Goal: Information Seeking & Learning: Learn about a topic

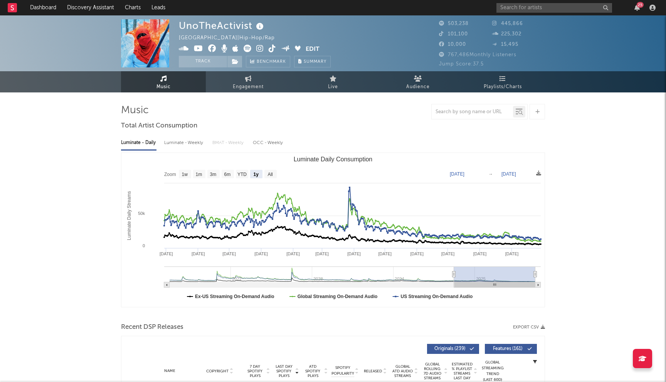
select select "1y"
click at [531, 7] on input "text" at bounding box center [554, 8] width 116 height 10
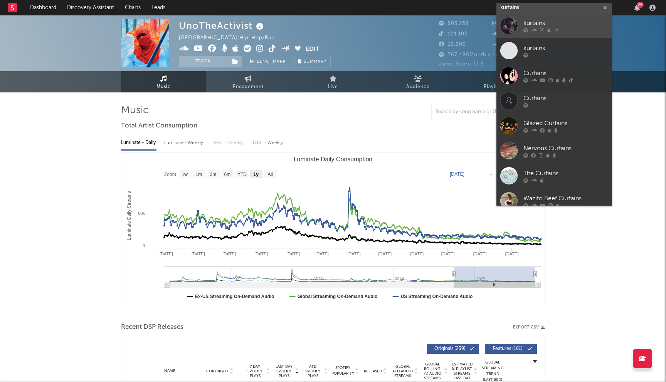
type input "kurtains"
click at [534, 20] on div "kurtains" at bounding box center [565, 22] width 85 height 9
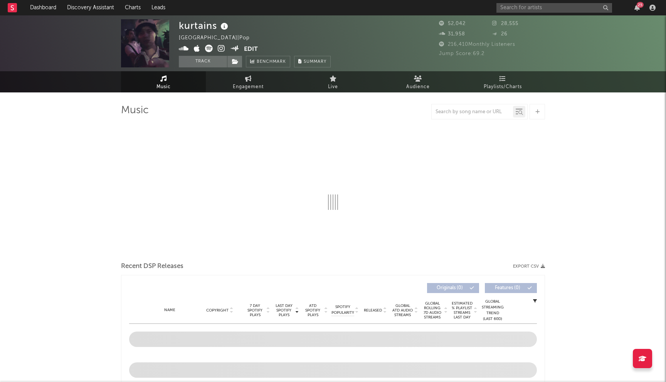
select select "6m"
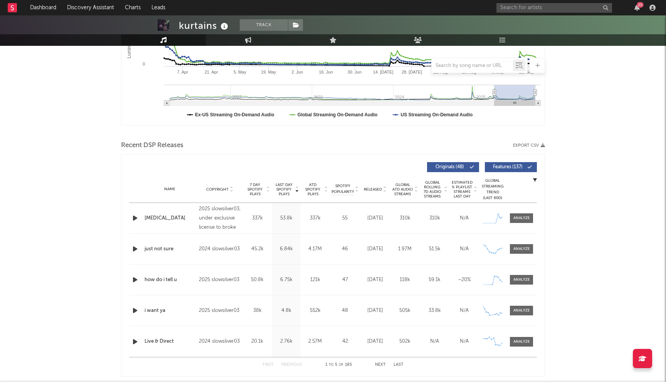
scroll to position [194, 0]
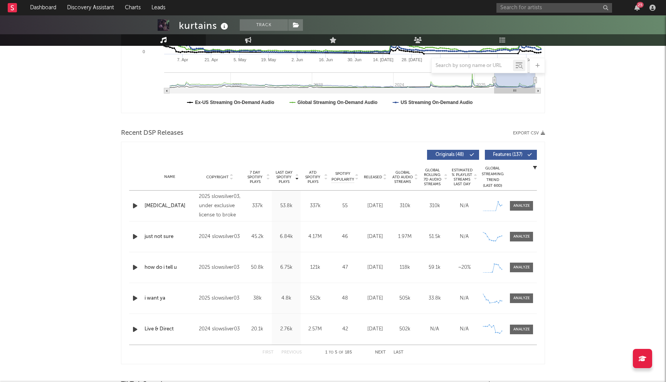
click at [227, 237] on div "2024 slowsilver03" at bounding box center [220, 236] width 42 height 9
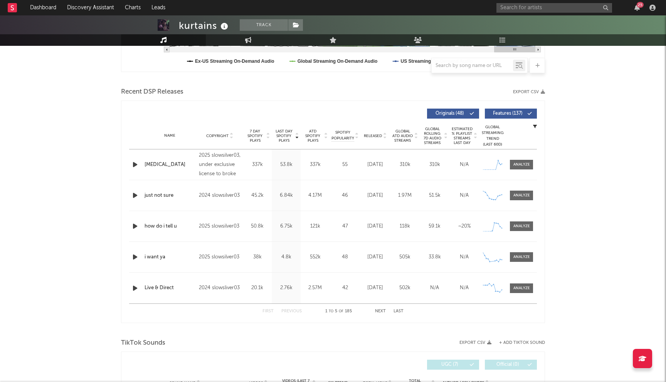
click at [383, 311] on button "Next" at bounding box center [380, 311] width 11 height 4
click at [380, 314] on div "First Previous 6 to 10 of 185 Next Last" at bounding box center [332, 311] width 141 height 15
click at [292, 313] on button "Previous" at bounding box center [291, 311] width 20 height 4
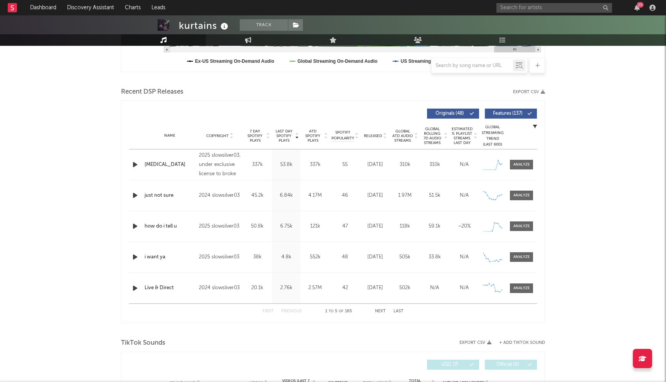
click at [292, 313] on button "Previous" at bounding box center [291, 311] width 20 height 4
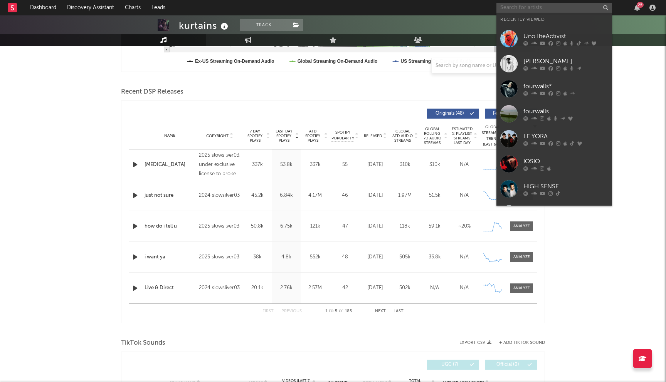
click at [520, 6] on input "text" at bounding box center [554, 8] width 116 height 10
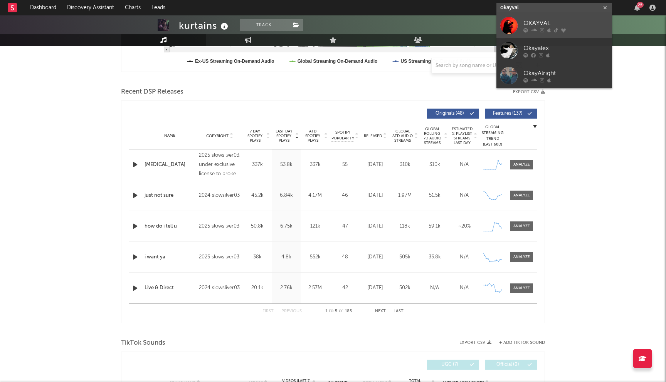
type input "okayval"
click at [551, 26] on div "OKAYVAL" at bounding box center [565, 22] width 85 height 9
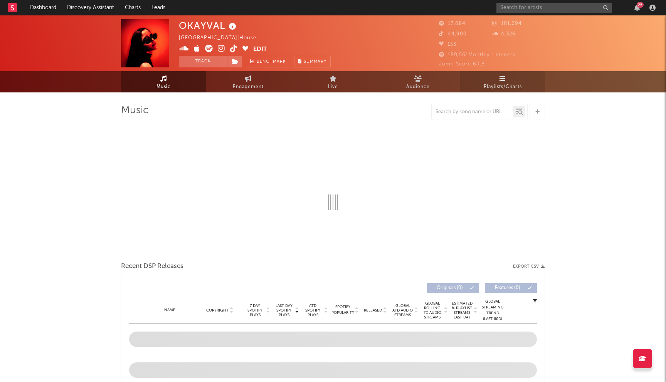
select select "6m"
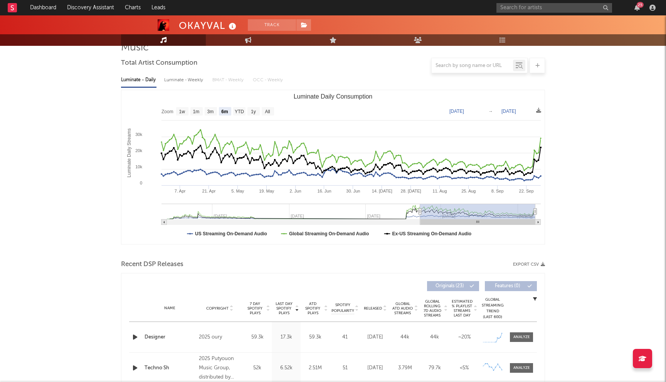
scroll to position [140, 0]
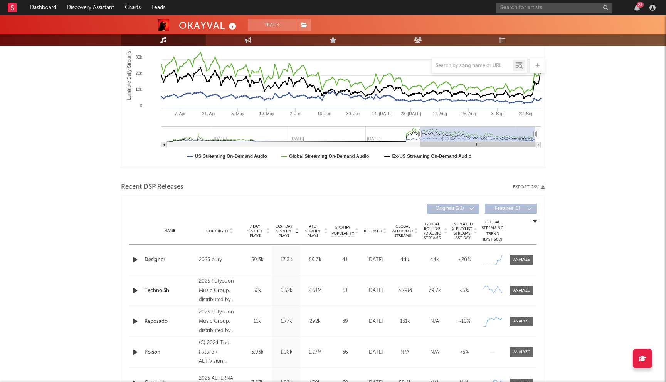
click at [289, 229] on span "Last Day Spotify Plays" at bounding box center [284, 231] width 20 height 14
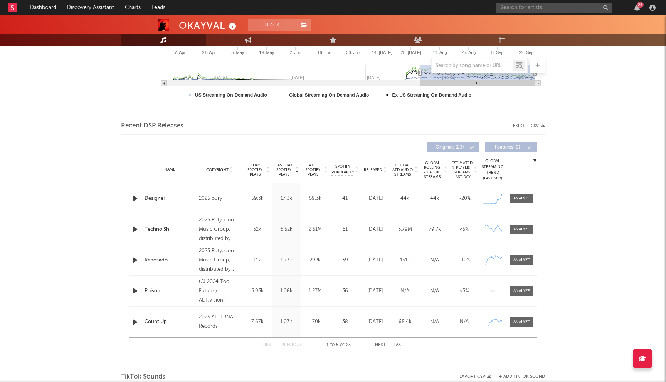
scroll to position [272, 0]
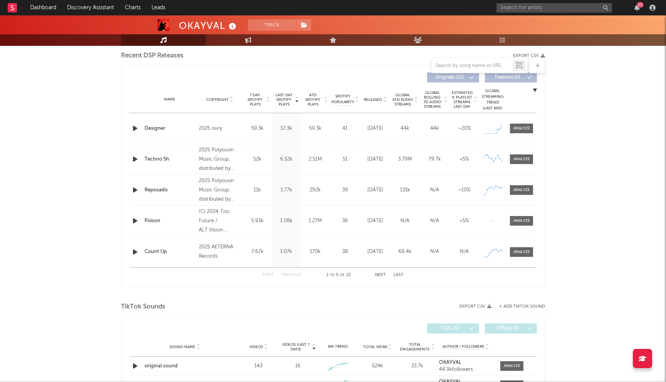
click at [381, 274] on button "Next" at bounding box center [380, 275] width 11 height 4
click at [294, 274] on button "Previous" at bounding box center [291, 275] width 20 height 4
click at [284, 131] on div "17.3k" at bounding box center [286, 129] width 25 height 8
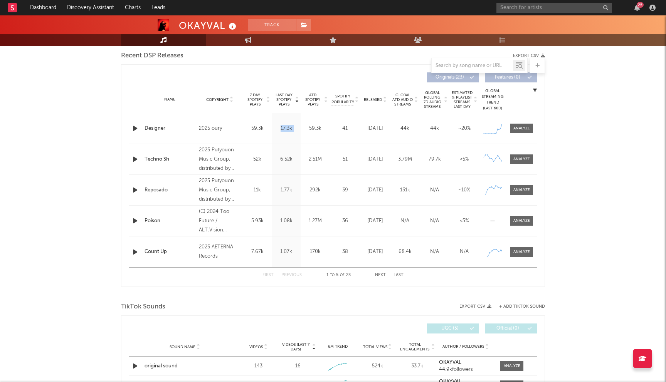
click at [284, 131] on div "17.3k" at bounding box center [286, 129] width 25 height 8
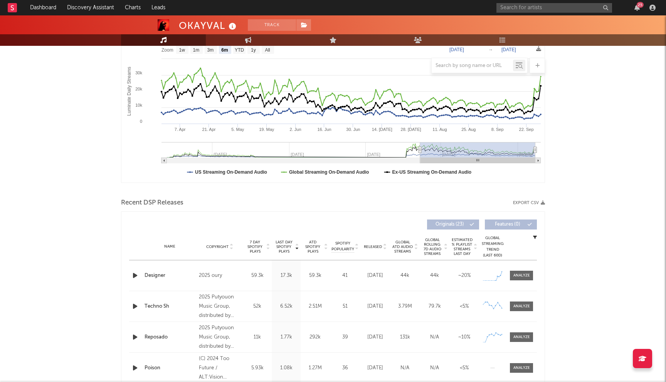
scroll to position [0, 0]
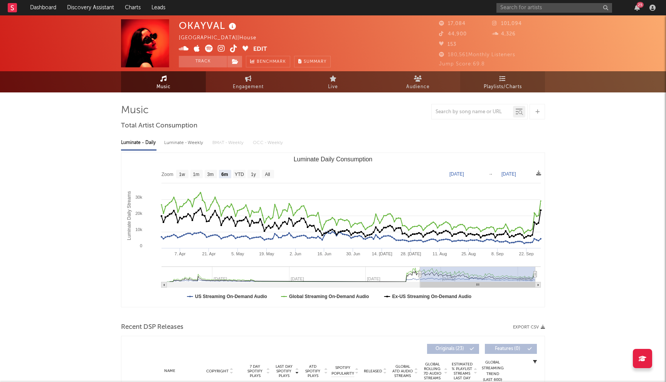
click at [491, 83] on span "Playlists/Charts" at bounding box center [503, 86] width 38 height 9
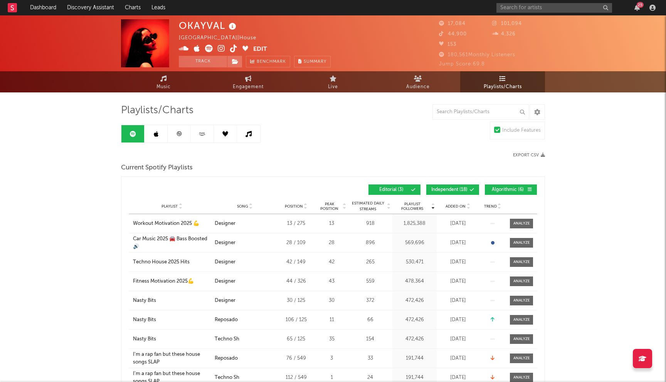
click at [449, 186] on button "Independent ( 18 )" at bounding box center [452, 190] width 53 height 10
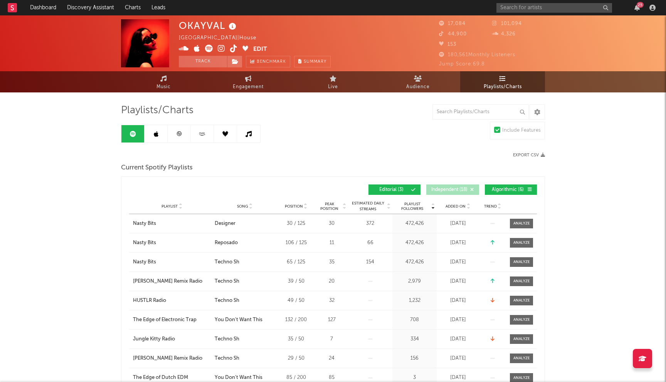
click at [515, 188] on span "Algorithmic ( 6 )" at bounding box center [507, 190] width 35 height 5
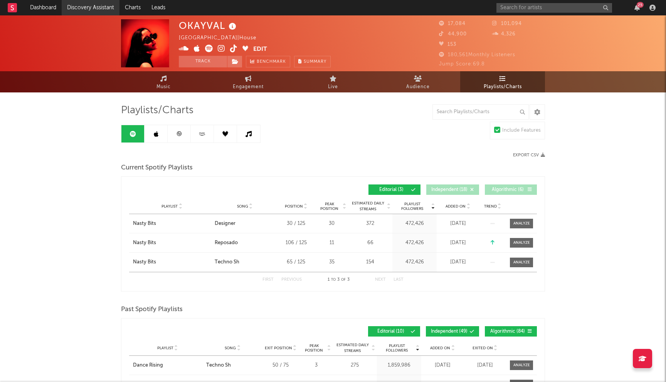
click at [87, 8] on link "Discovery Assistant" at bounding box center [91, 7] width 58 height 15
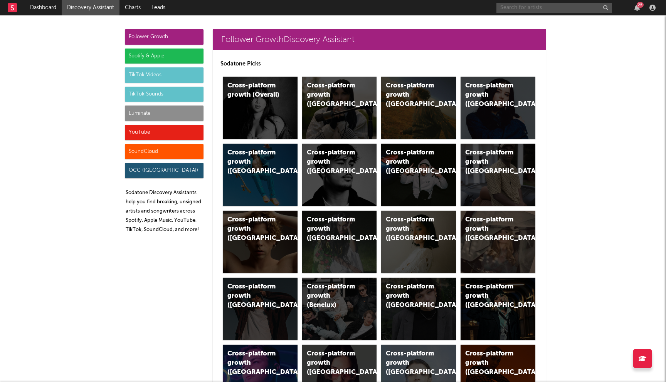
click at [529, 6] on input "text" at bounding box center [554, 8] width 116 height 10
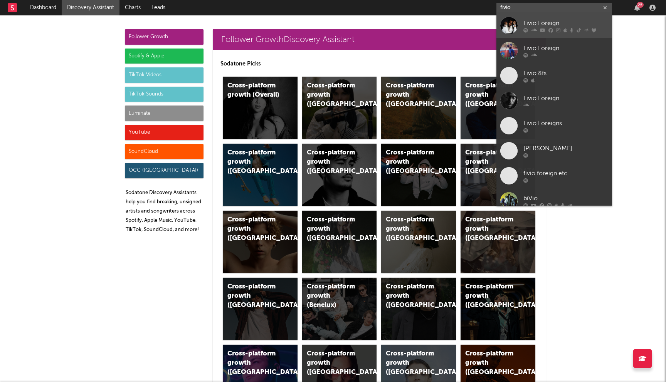
type input "fivio"
click at [541, 30] on icon at bounding box center [542, 30] width 5 height 5
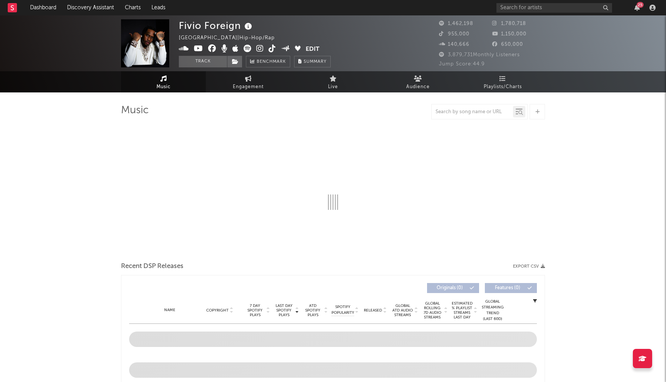
select select "6m"
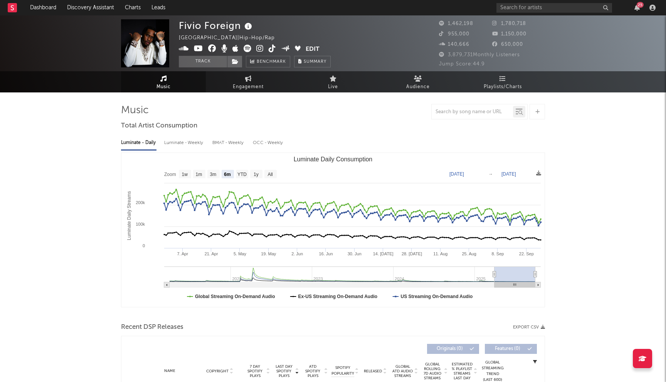
select select "6m"
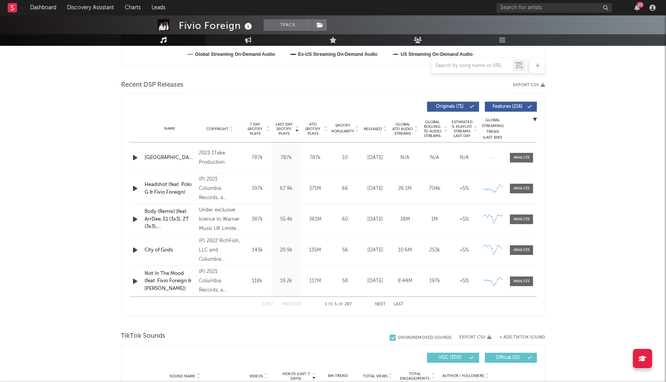
scroll to position [240, 0]
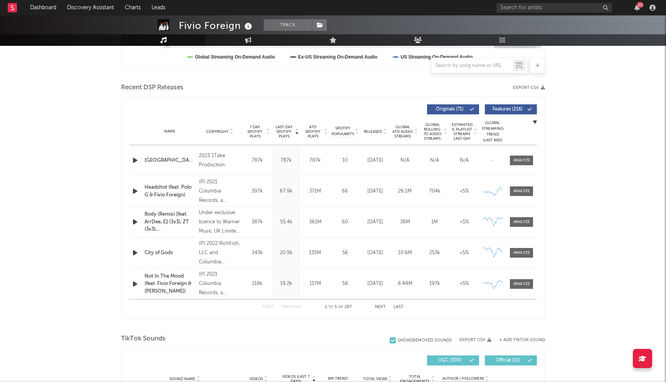
click at [286, 134] on span "Last Day Spotify Plays" at bounding box center [284, 132] width 20 height 14
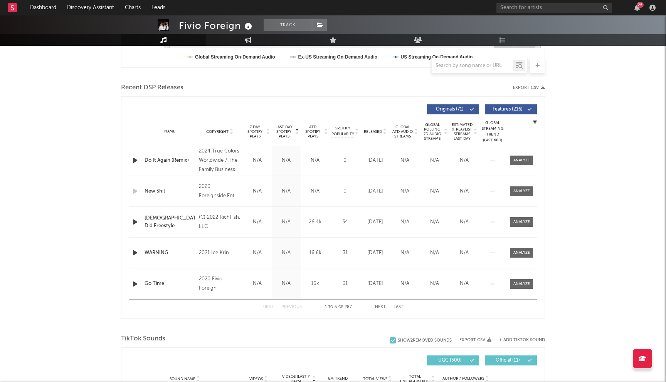
click at [286, 134] on span "Last Day Spotify Plays" at bounding box center [284, 132] width 20 height 14
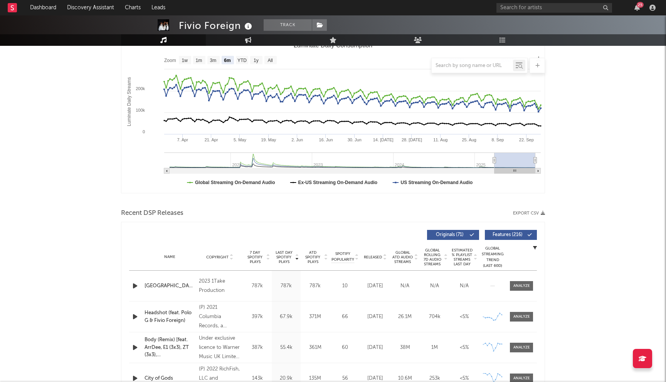
scroll to position [0, 0]
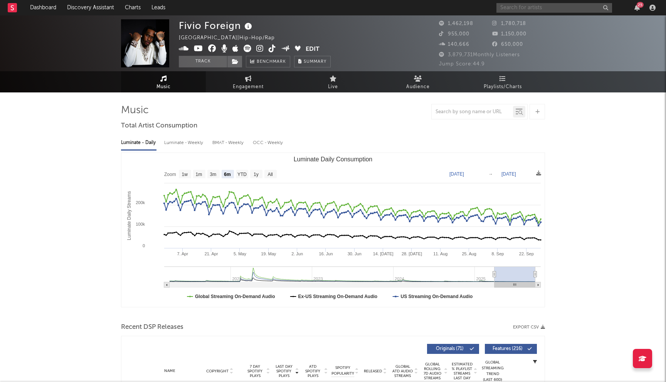
click at [517, 3] on input "text" at bounding box center [554, 8] width 116 height 10
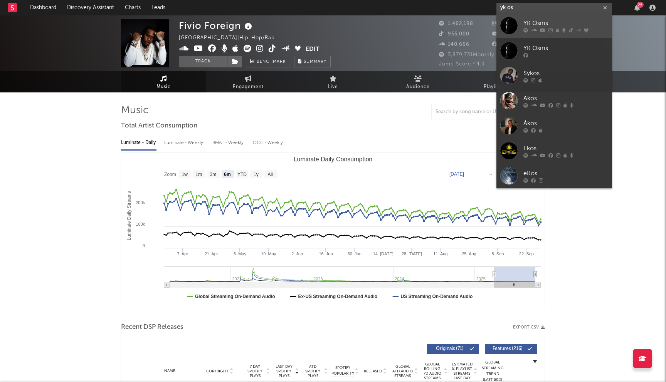
type input "yk os"
click at [549, 33] on link "YK Osiris" at bounding box center [554, 25] width 116 height 25
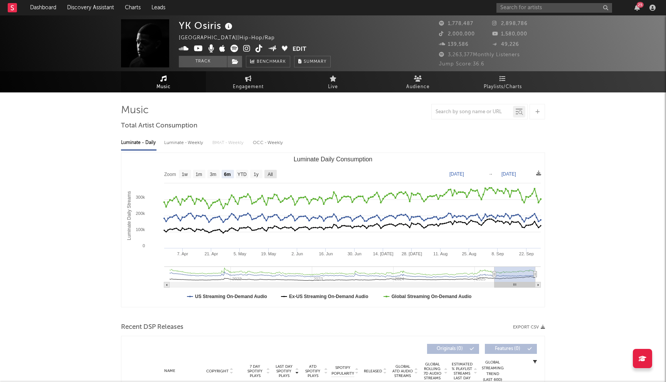
click at [270, 174] on text "All" at bounding box center [269, 174] width 5 height 5
select select "All"
type input "[DATE]"
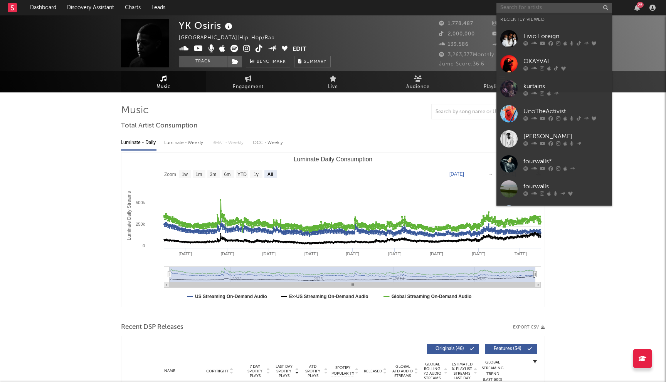
click at [521, 10] on input "text" at bounding box center [554, 8] width 116 height 10
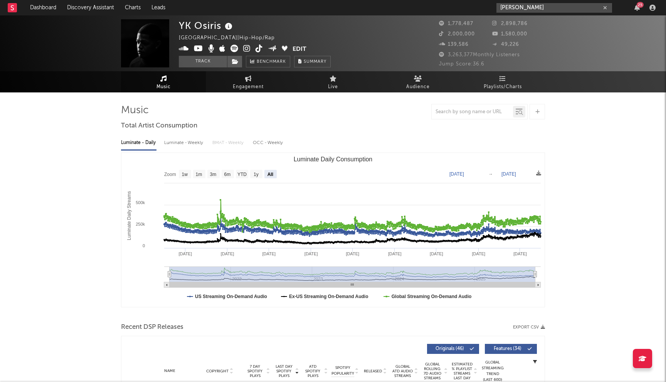
type input "[PERSON_NAME]"
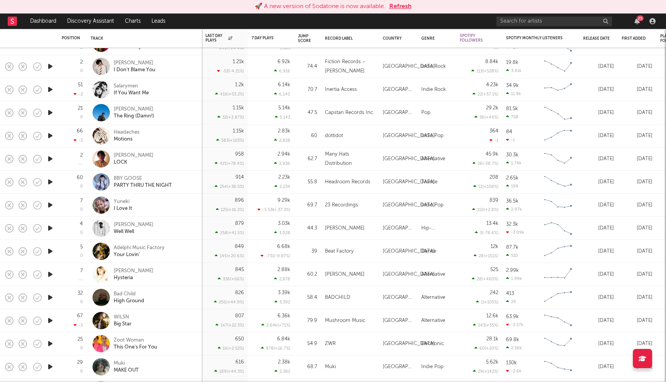
click at [400, 8] on button "Refresh" at bounding box center [400, 6] width 22 height 9
